Goal: Transaction & Acquisition: Obtain resource

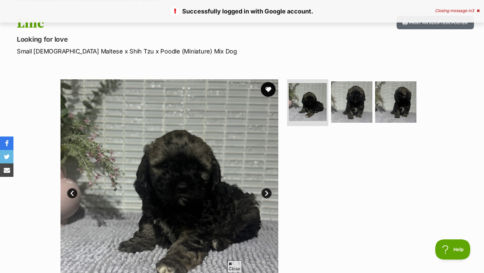
click at [266, 89] on button "favourite" at bounding box center [268, 89] width 15 height 15
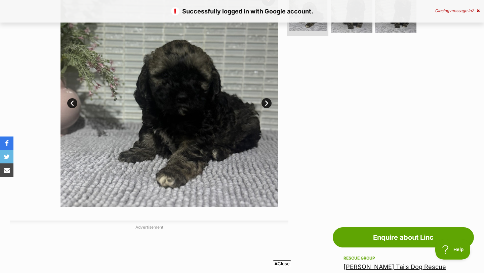
scroll to position [157, 0]
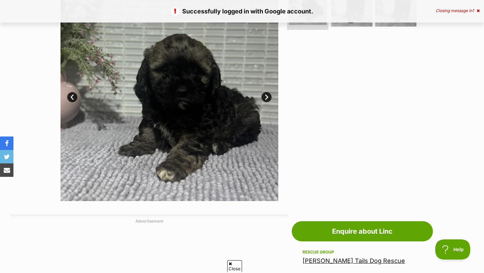
click at [267, 96] on link "Next" at bounding box center [267, 97] width 10 height 10
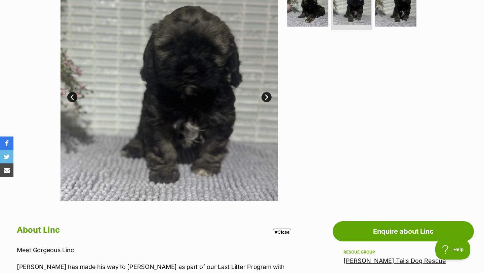
click at [267, 96] on link "Next" at bounding box center [267, 97] width 10 height 10
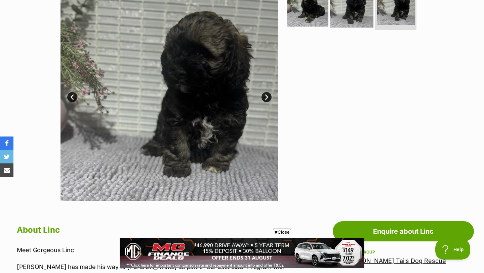
scroll to position [0, 0]
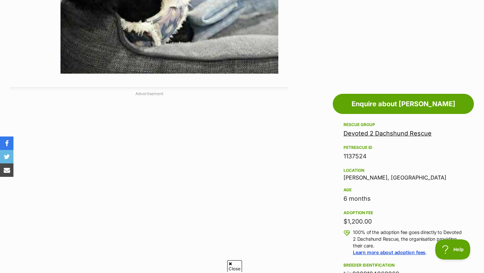
scroll to position [287, 0]
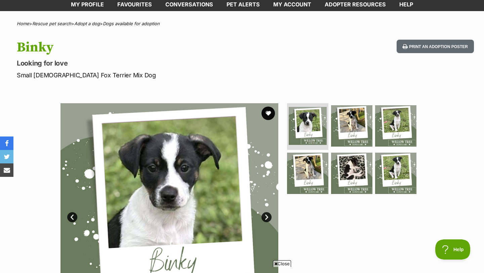
scroll to position [36, 0]
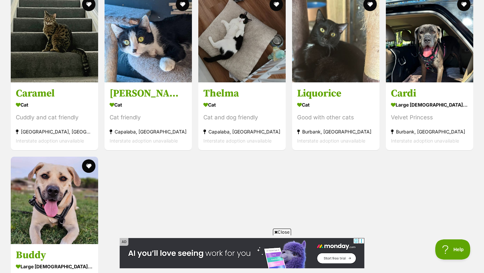
scroll to position [1133, 0]
